Goal: Task Accomplishment & Management: Manage account settings

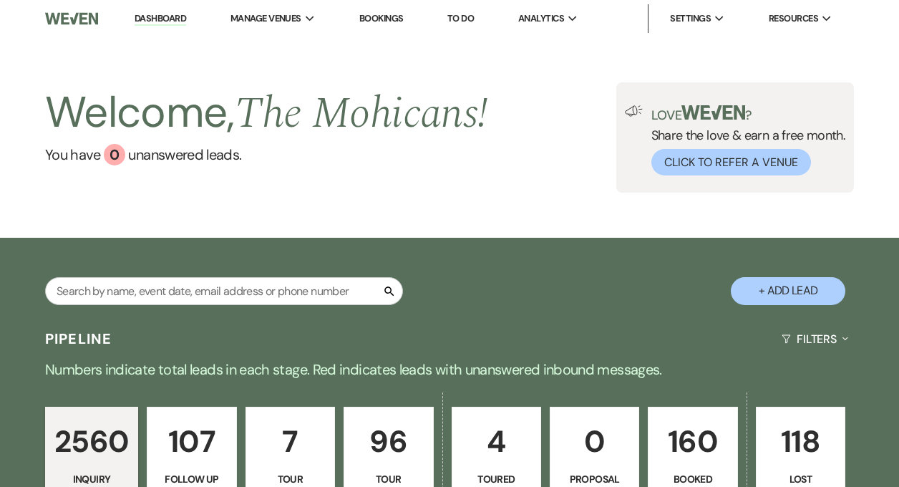
click at [160, 19] on link "Dashboard" at bounding box center [161, 19] width 52 height 14
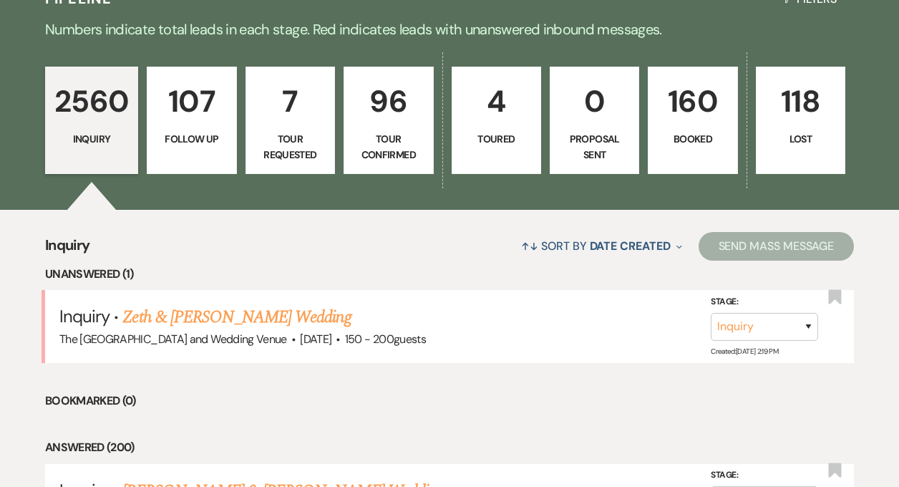
scroll to position [349, 0]
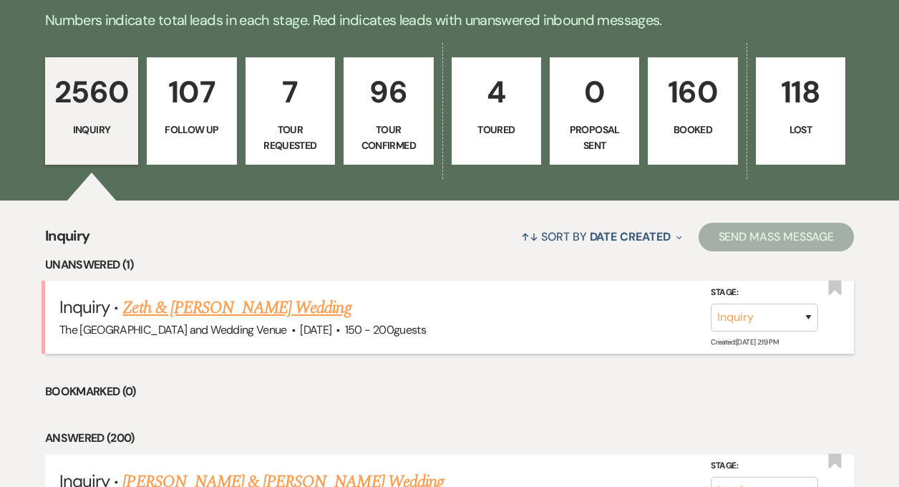
click at [208, 310] on link "Zeth & [PERSON_NAME] Wedding" at bounding box center [236, 308] width 228 height 26
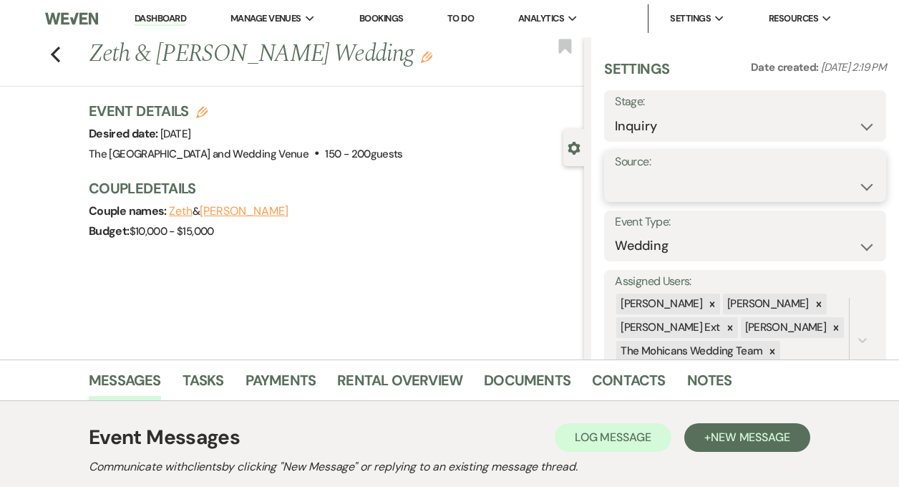
click at [658, 174] on select "Weven Venue Website Instagram Facebook Pinterest Google The Knot Wedding Wire H…" at bounding box center [745, 186] width 260 height 28
select select "5"
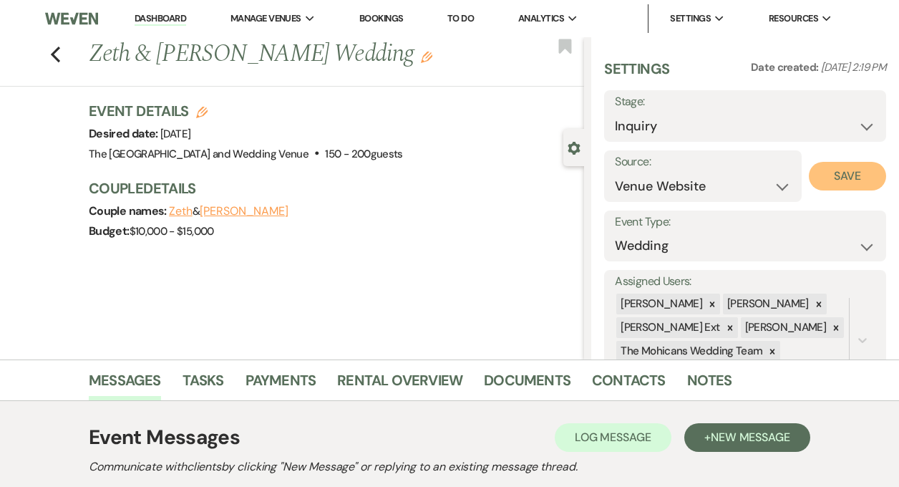
click at [838, 175] on button "Save" at bounding box center [847, 176] width 77 height 29
click at [802, 120] on select "Inquiry Follow Up Tour Requested Tour Confirmed Toured Proposal Sent Booked Lost" at bounding box center [745, 126] width 260 height 28
select select "9"
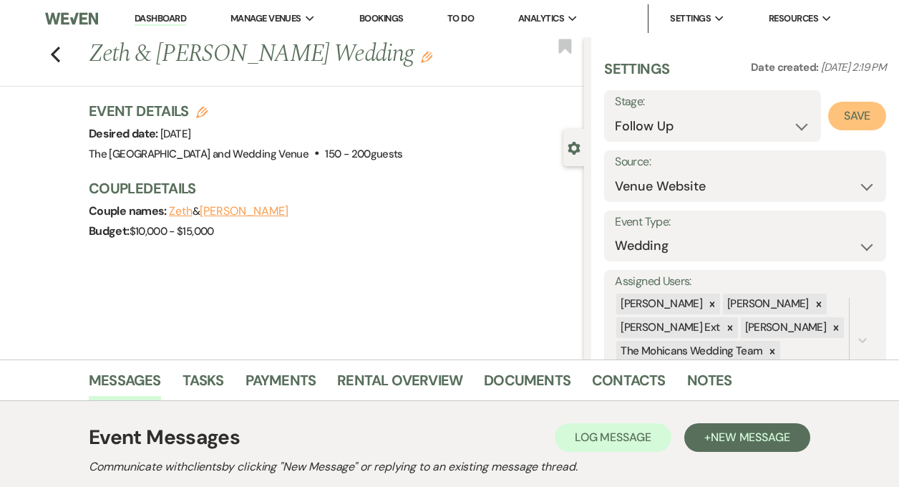
click at [852, 118] on button "Save" at bounding box center [857, 116] width 58 height 29
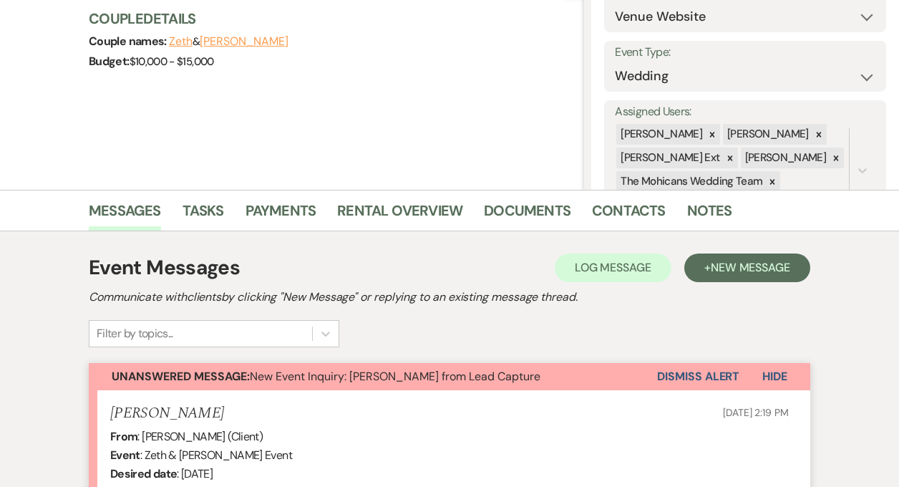
scroll to position [174, 0]
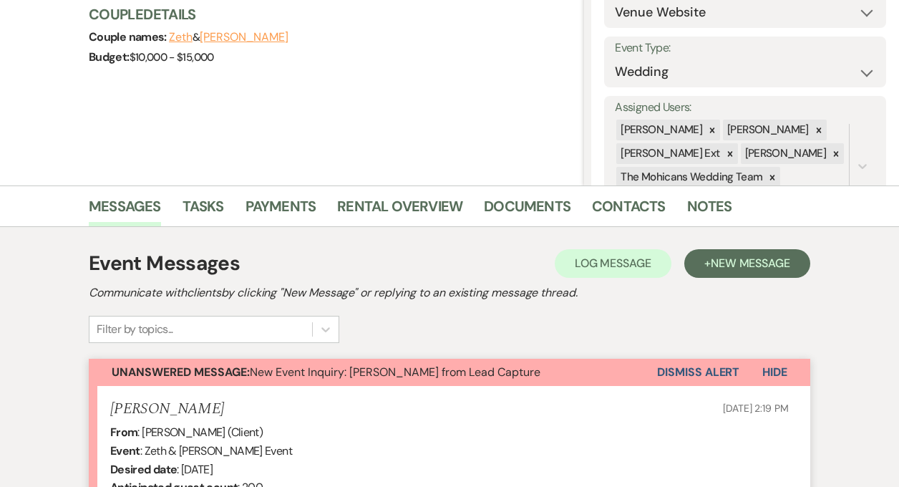
click at [698, 368] on button "Dismiss Alert" at bounding box center [698, 371] width 82 height 27
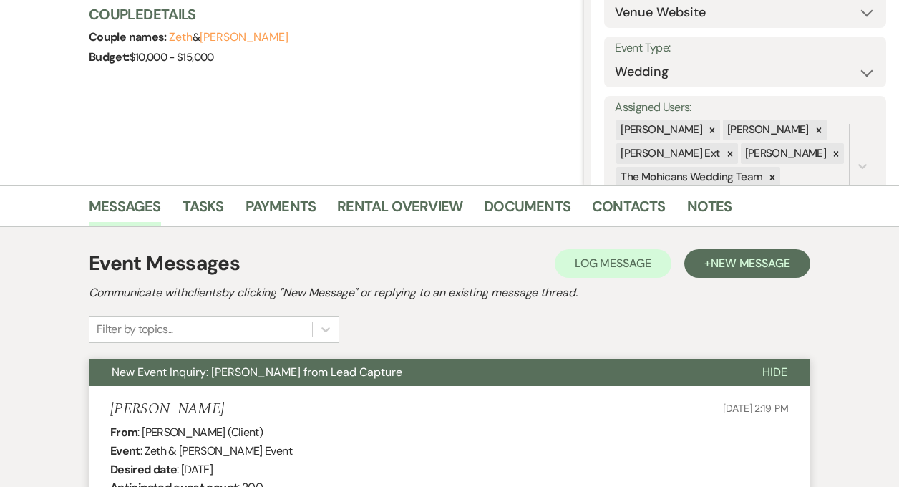
scroll to position [0, 0]
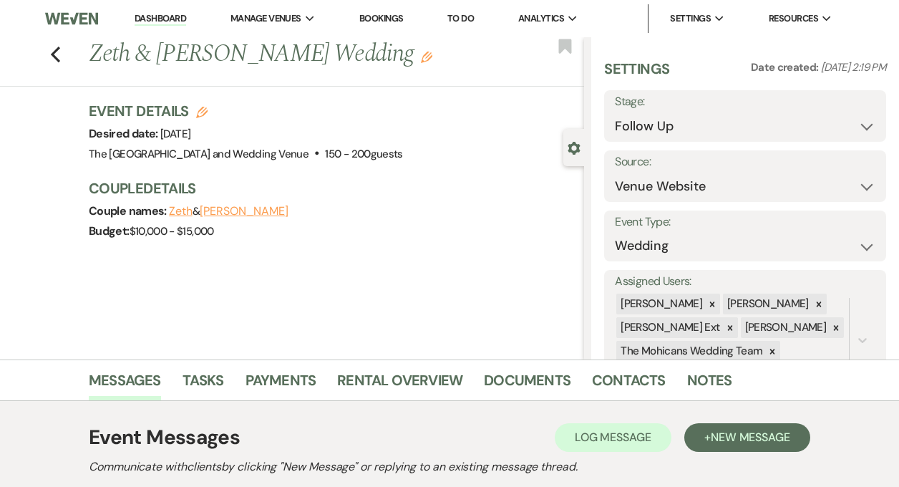
click at [167, 23] on link "Dashboard" at bounding box center [161, 19] width 52 height 14
select select "9"
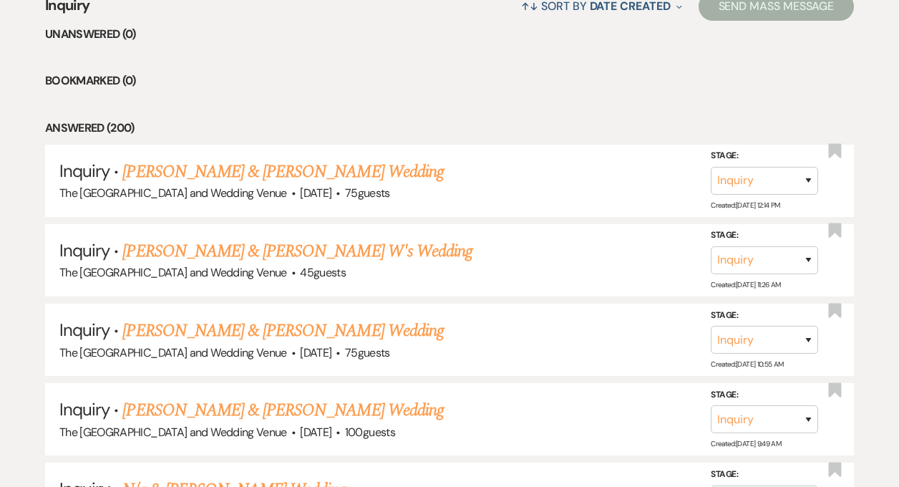
scroll to position [584, 0]
